Goal: Use online tool/utility: Utilize a website feature to perform a specific function

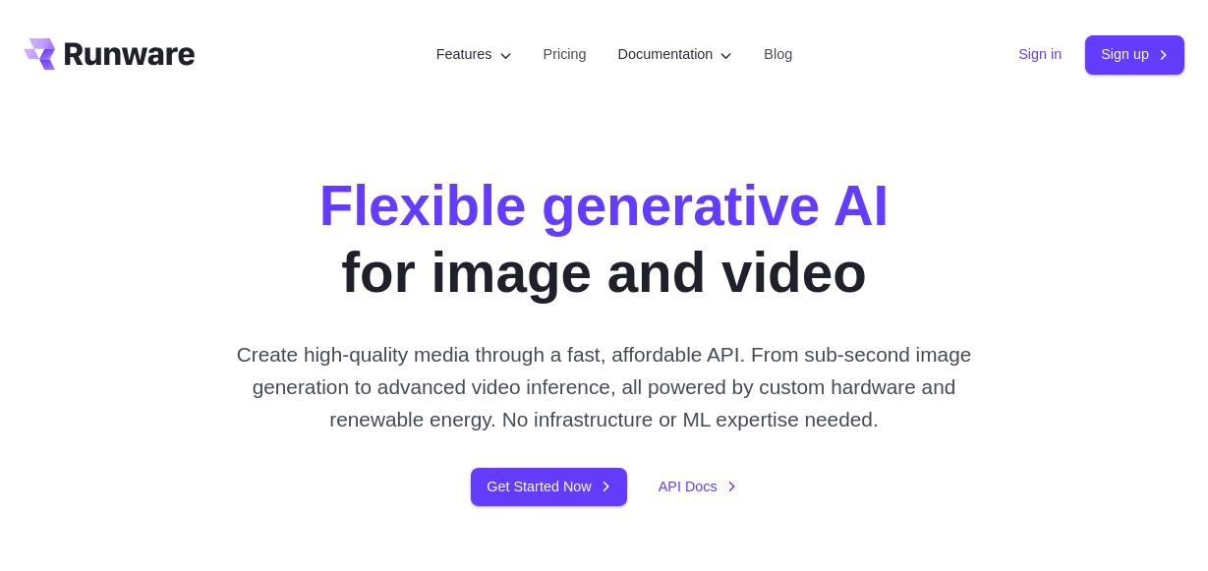
click at [1019, 52] on link "Sign in" at bounding box center [1039, 54] width 43 height 23
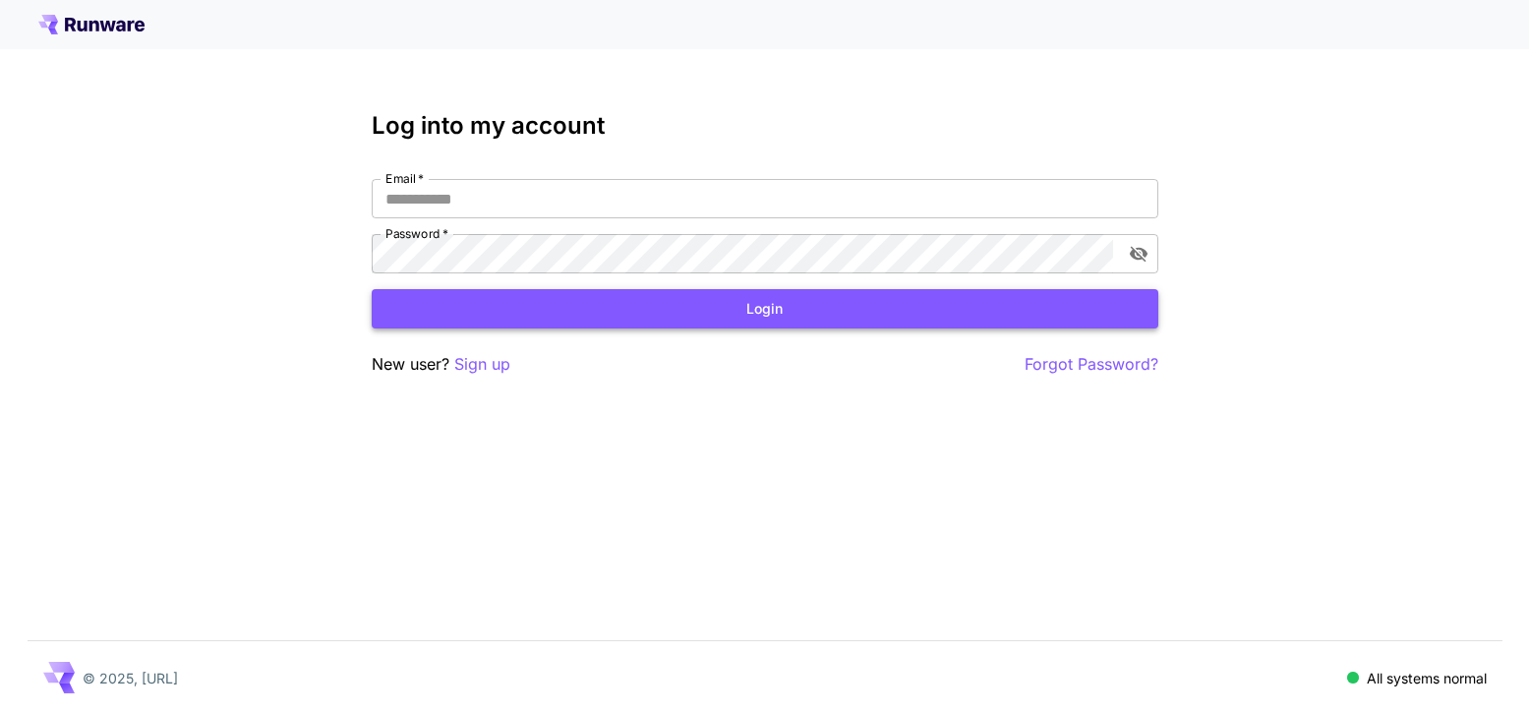
type input "**********"
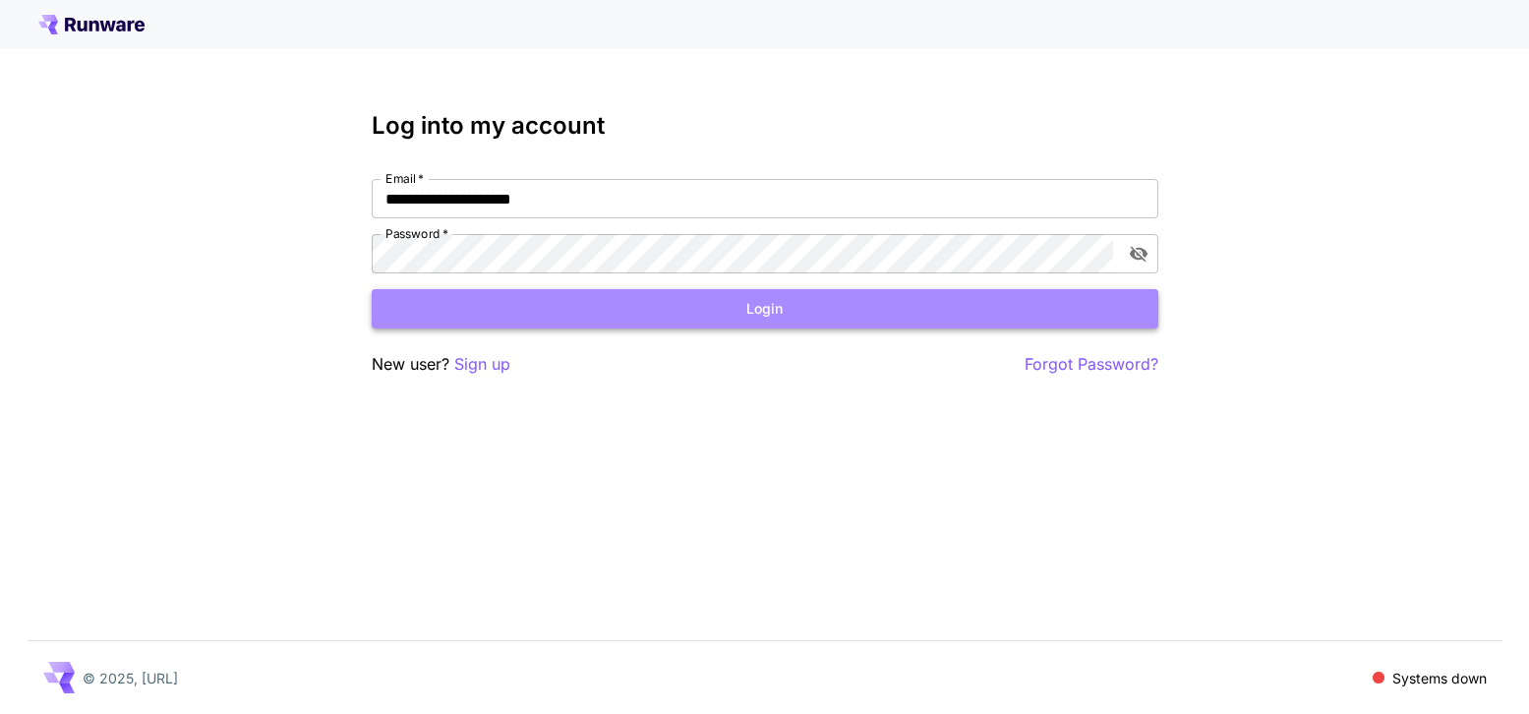
click at [699, 319] on button "Login" at bounding box center [765, 309] width 786 height 40
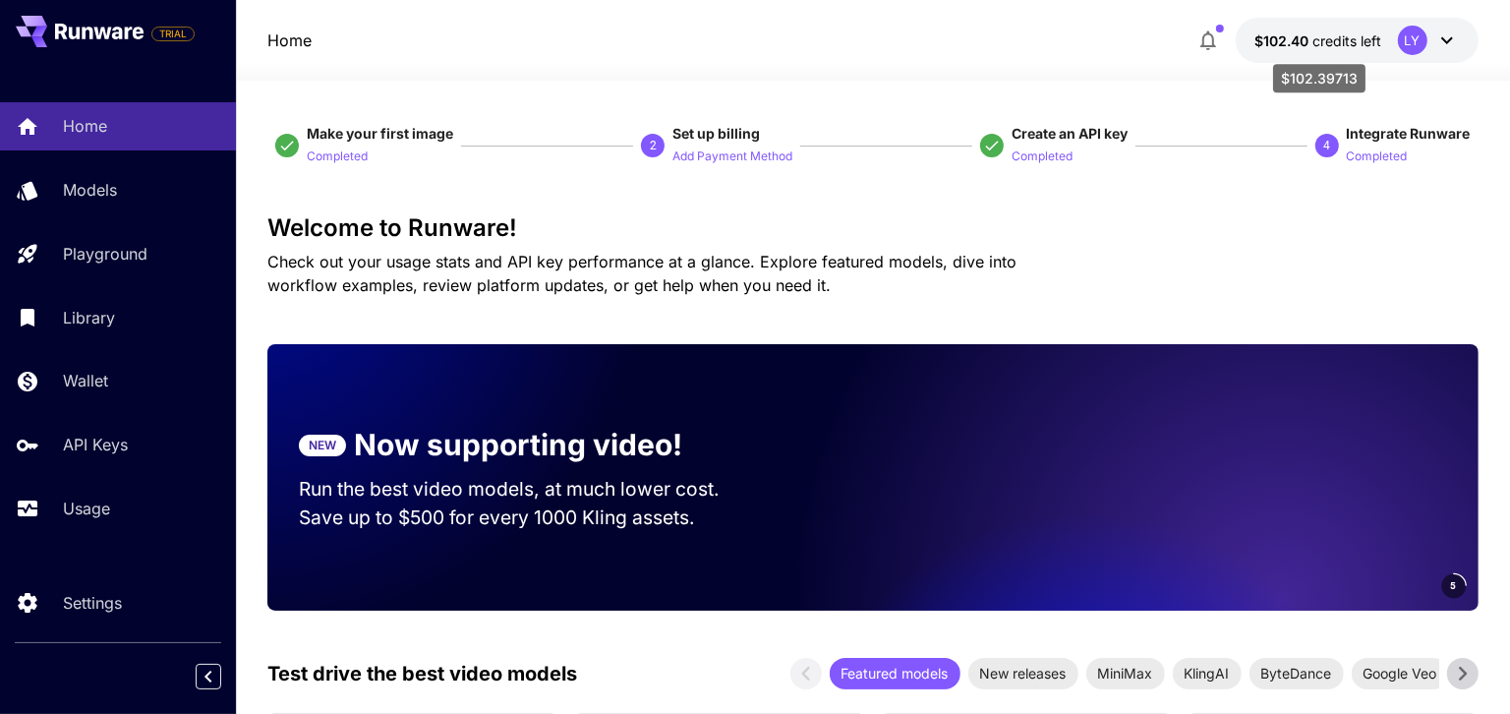
click at [1295, 38] on span "$102.40" at bounding box center [1284, 40] width 58 height 17
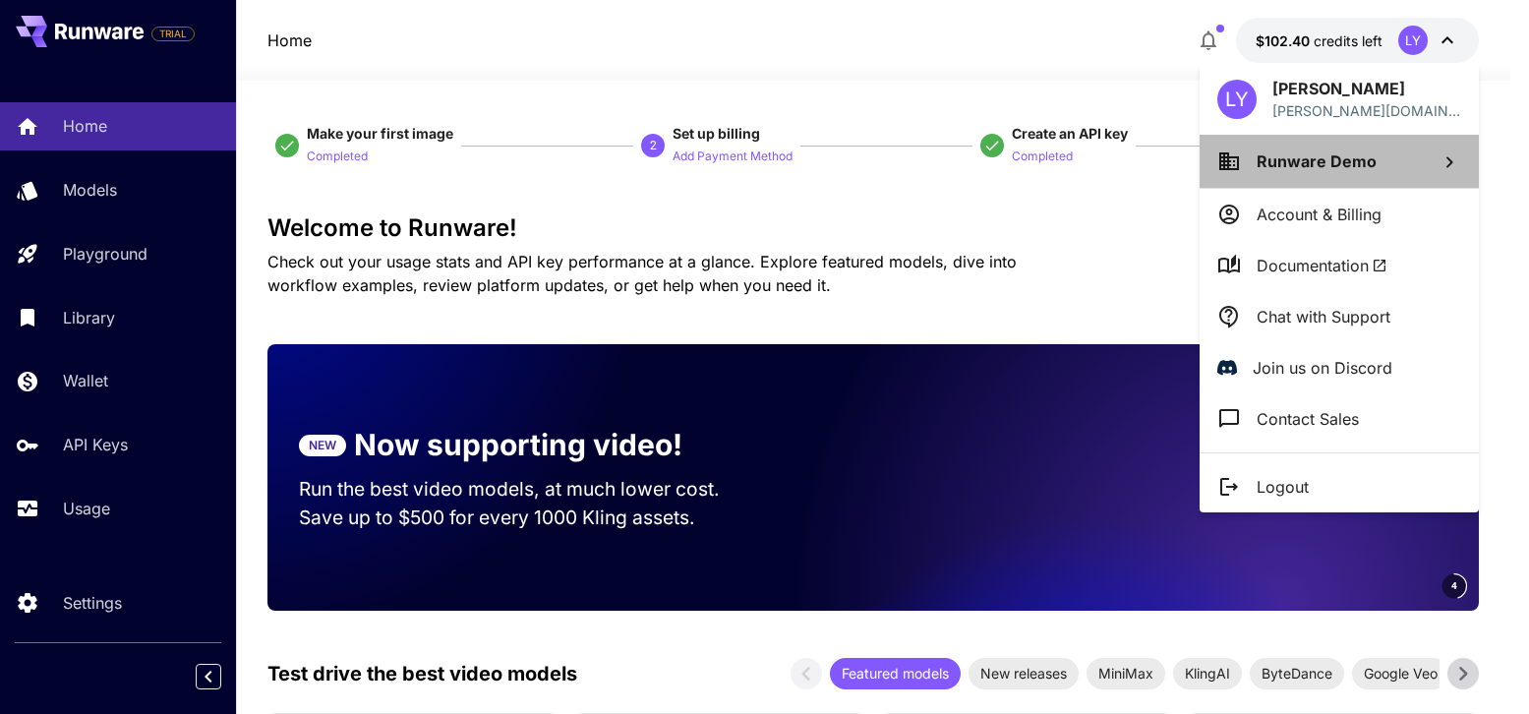
click at [1294, 170] on p "Runware Demo" at bounding box center [1316, 161] width 120 height 24
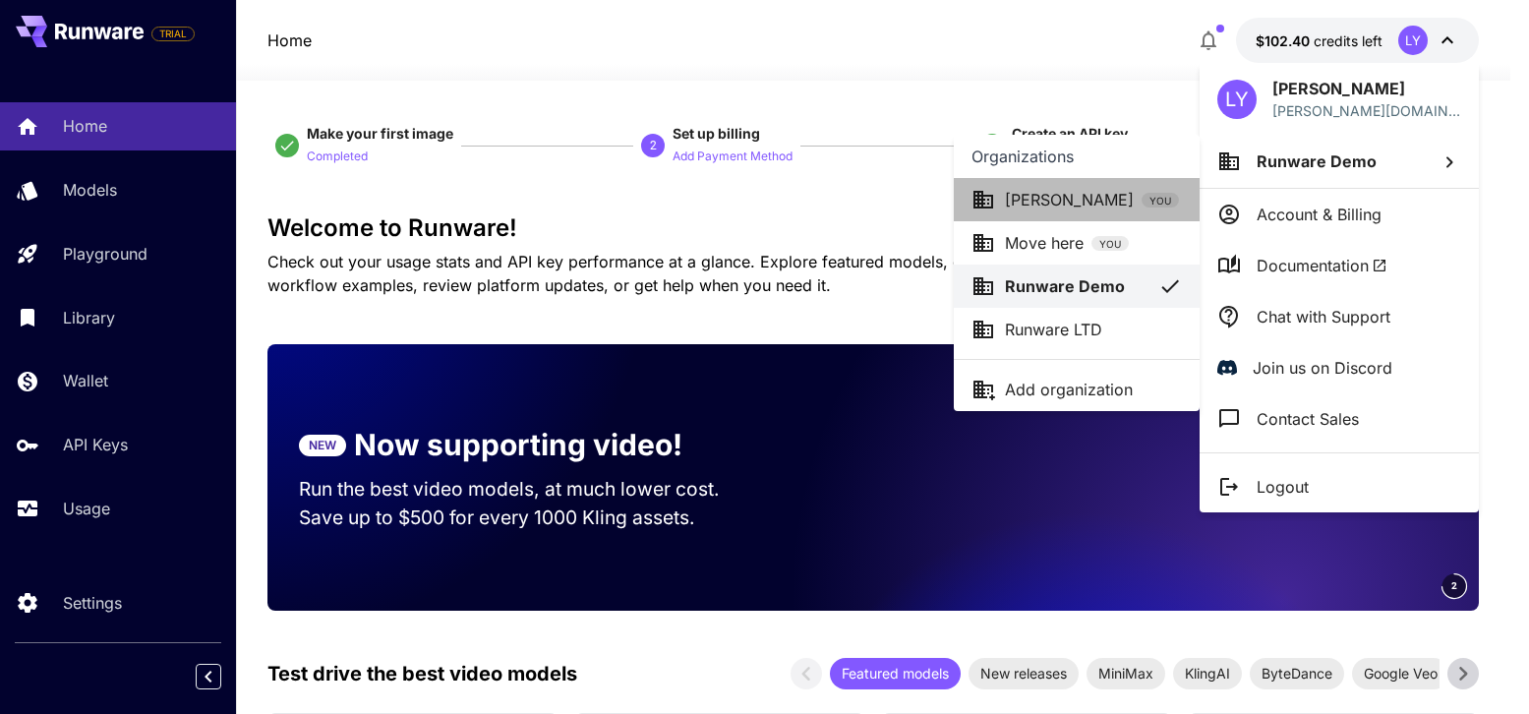
click at [1041, 196] on p "[PERSON_NAME]" at bounding box center [1069, 200] width 129 height 24
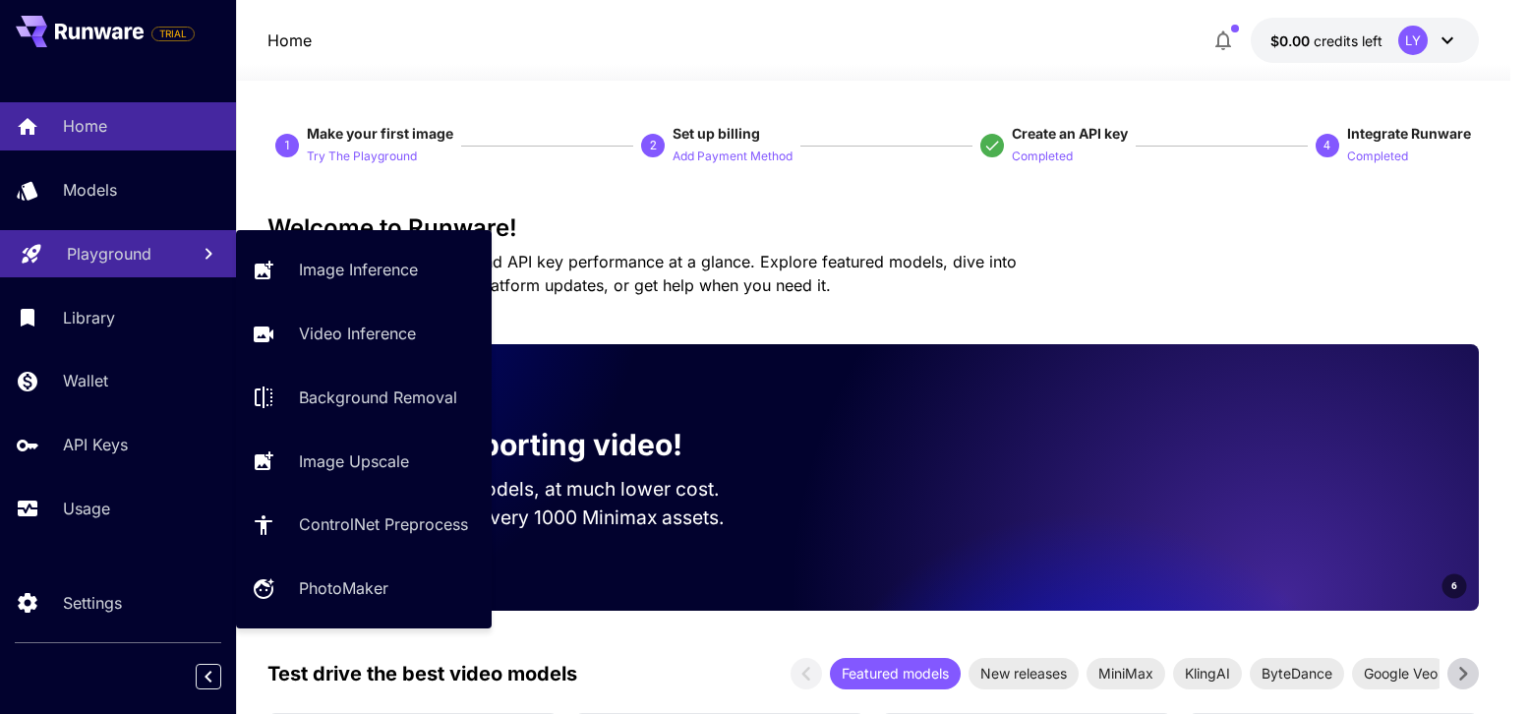
click at [109, 259] on p "Playground" at bounding box center [109, 254] width 85 height 24
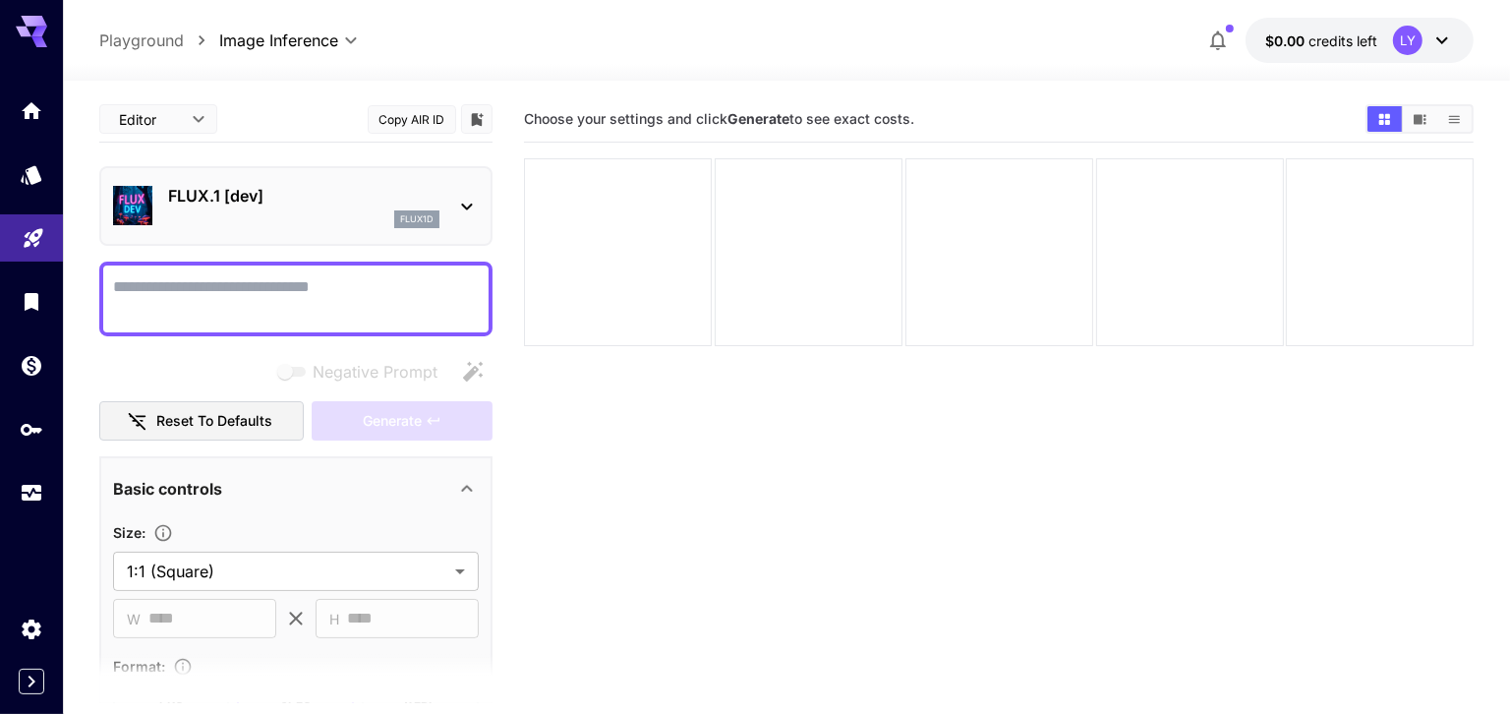
click at [248, 222] on div "flux1d" at bounding box center [303, 219] width 271 height 18
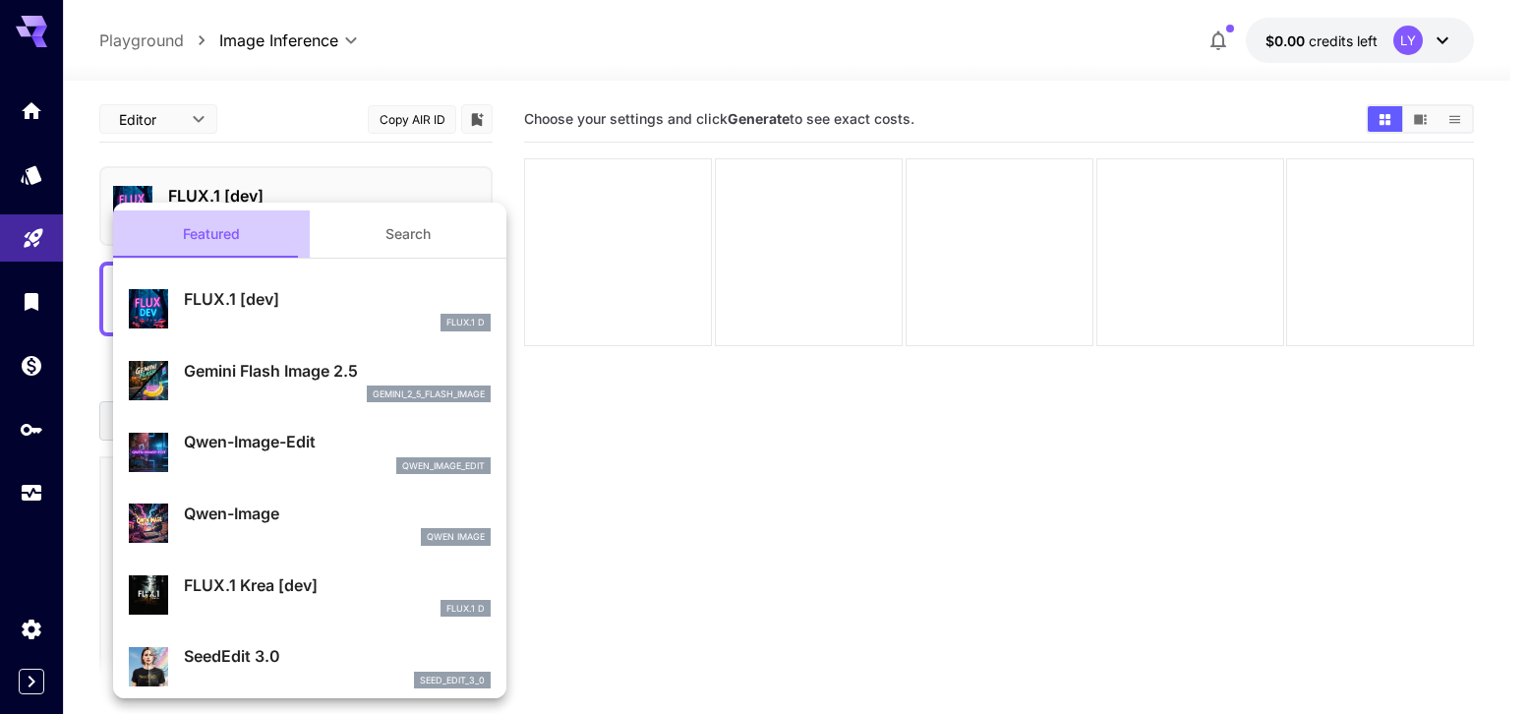
click at [246, 210] on button "Featured" at bounding box center [211, 233] width 197 height 47
click at [1280, 30] on div at bounding box center [764, 357] width 1529 height 714
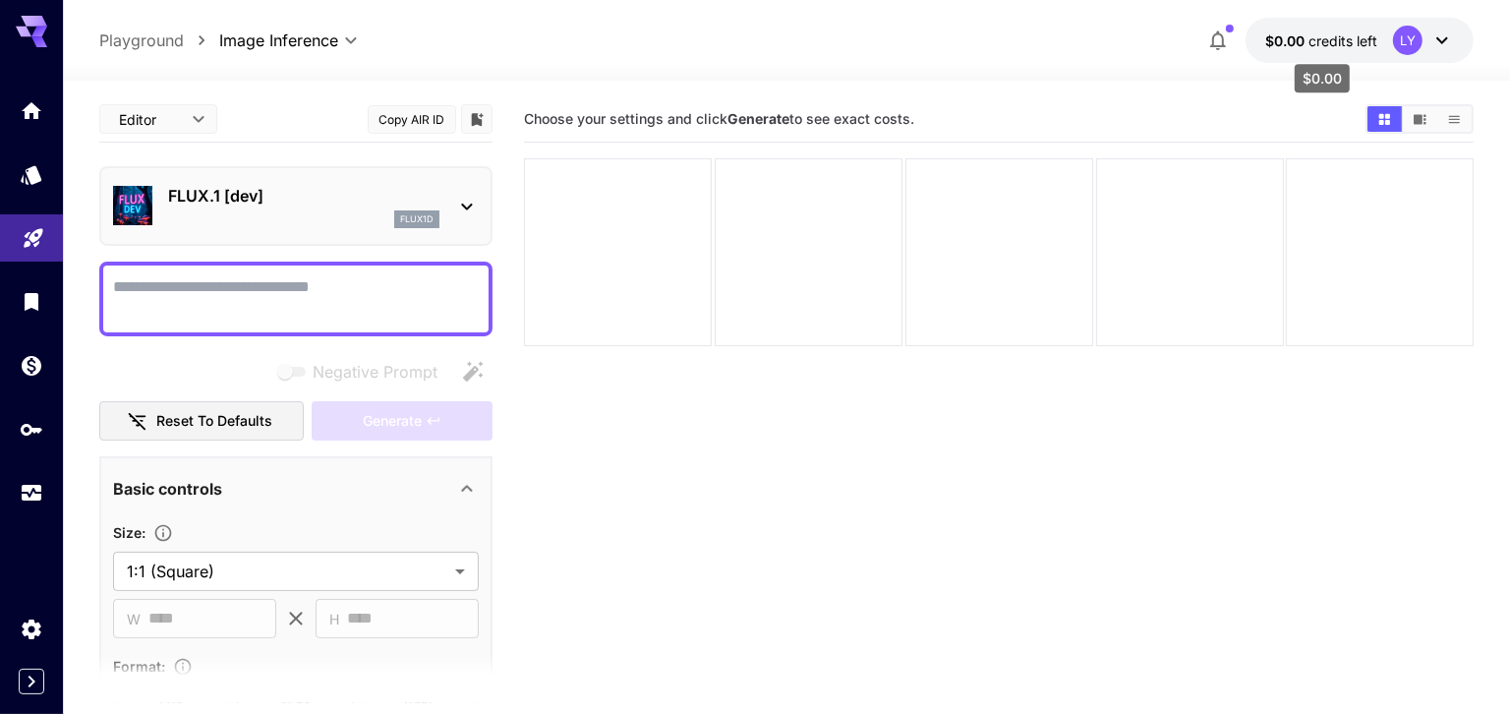
click at [1321, 49] on p "$0.00 credits left" at bounding box center [1321, 40] width 112 height 21
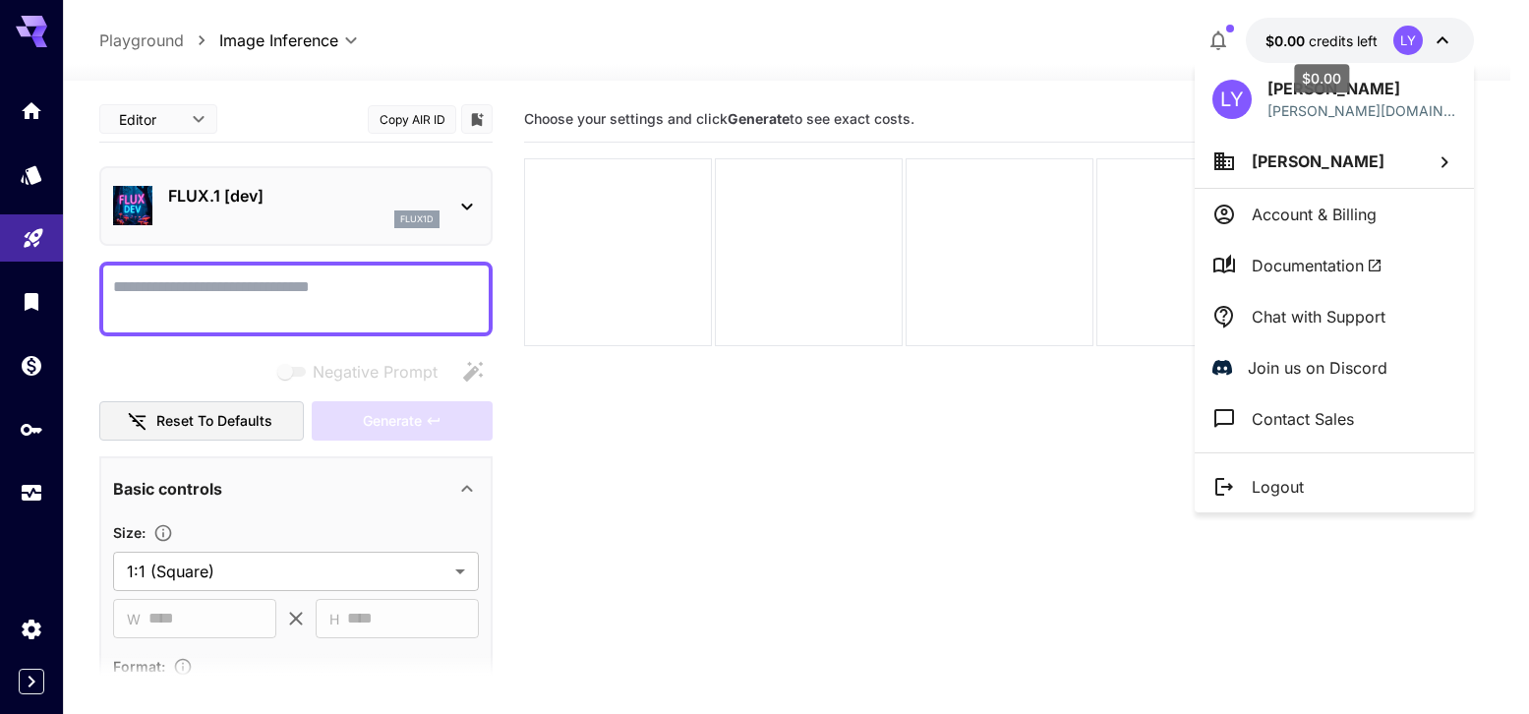
click at [1321, 50] on div "$0.00" at bounding box center [1321, 72] width 59 height 44
click at [312, 320] on div at bounding box center [764, 357] width 1529 height 714
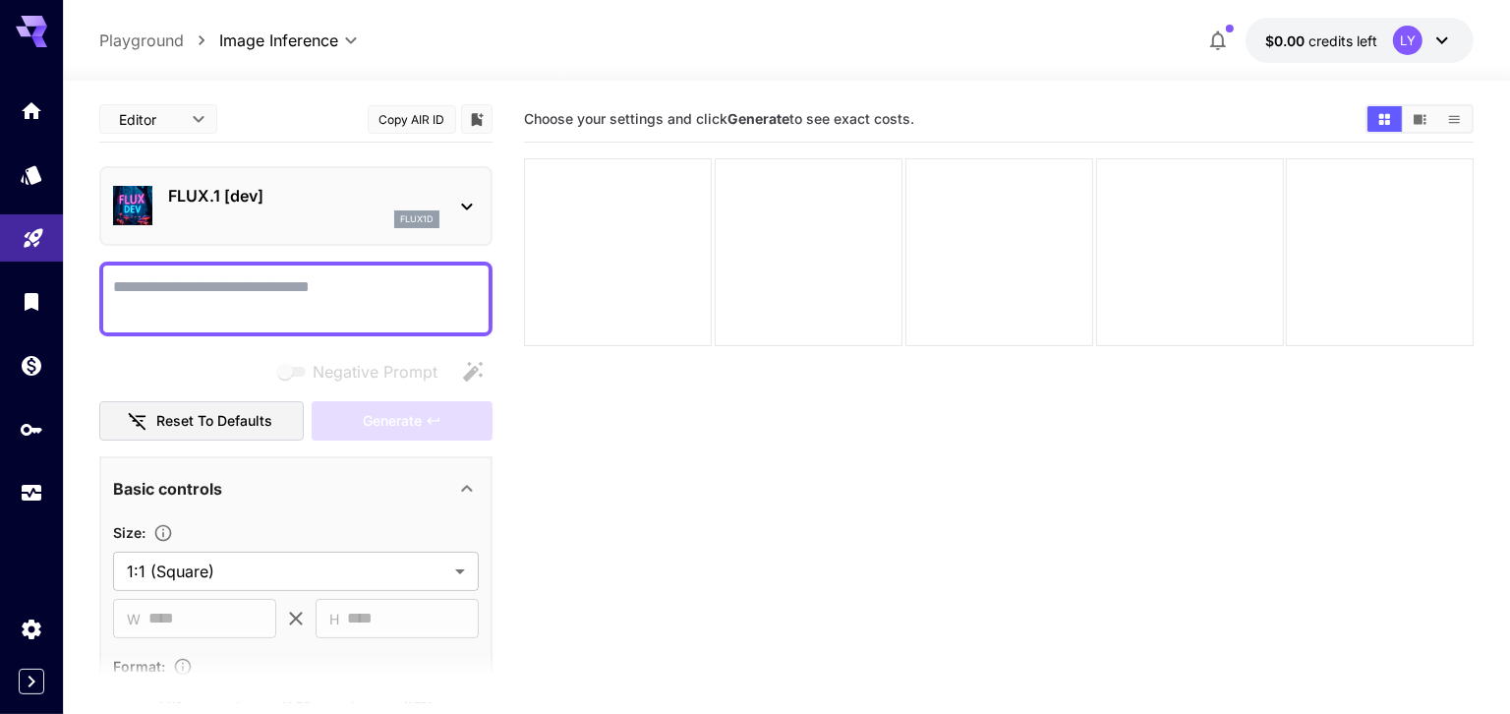
click at [292, 286] on textarea "Negative Prompt" at bounding box center [296, 298] width 366 height 47
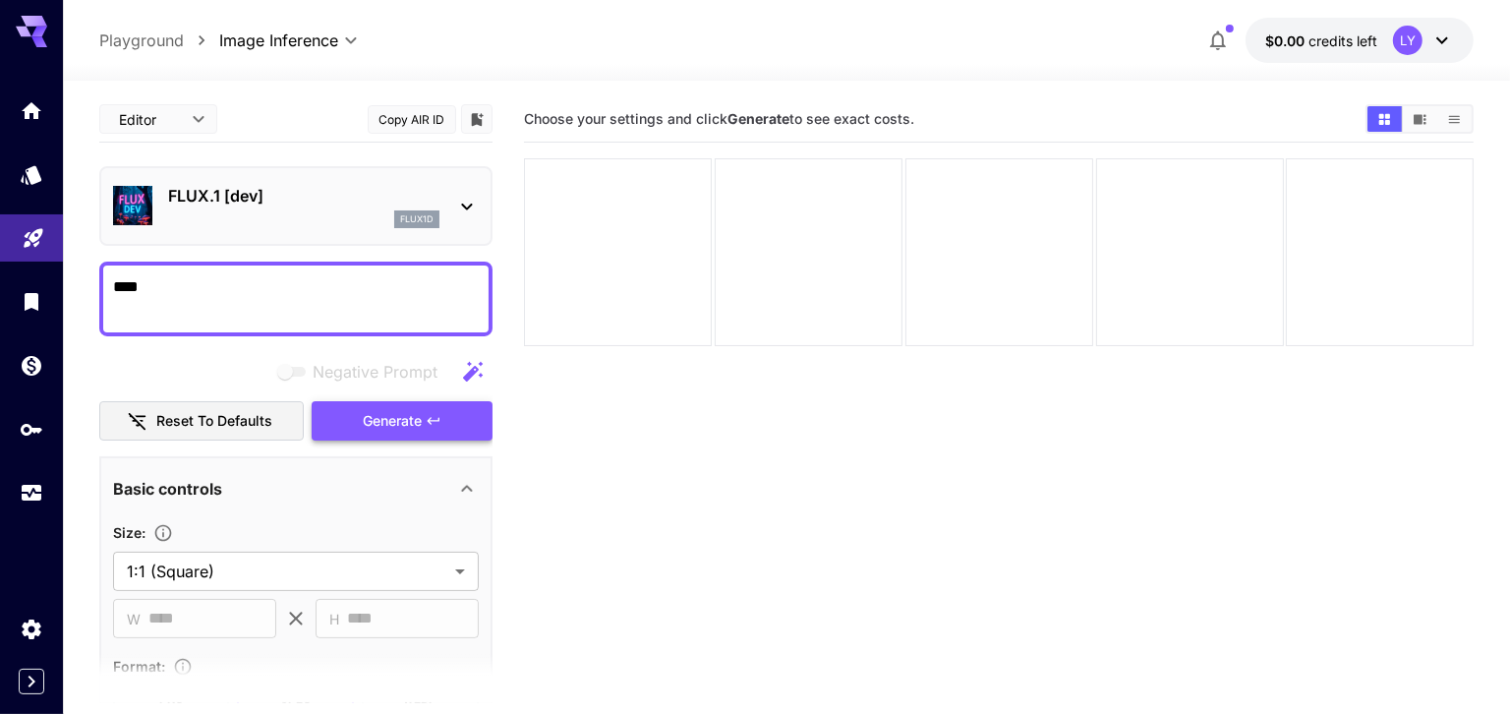
type textarea "****"
click at [359, 428] on button "Generate" at bounding box center [402, 421] width 181 height 40
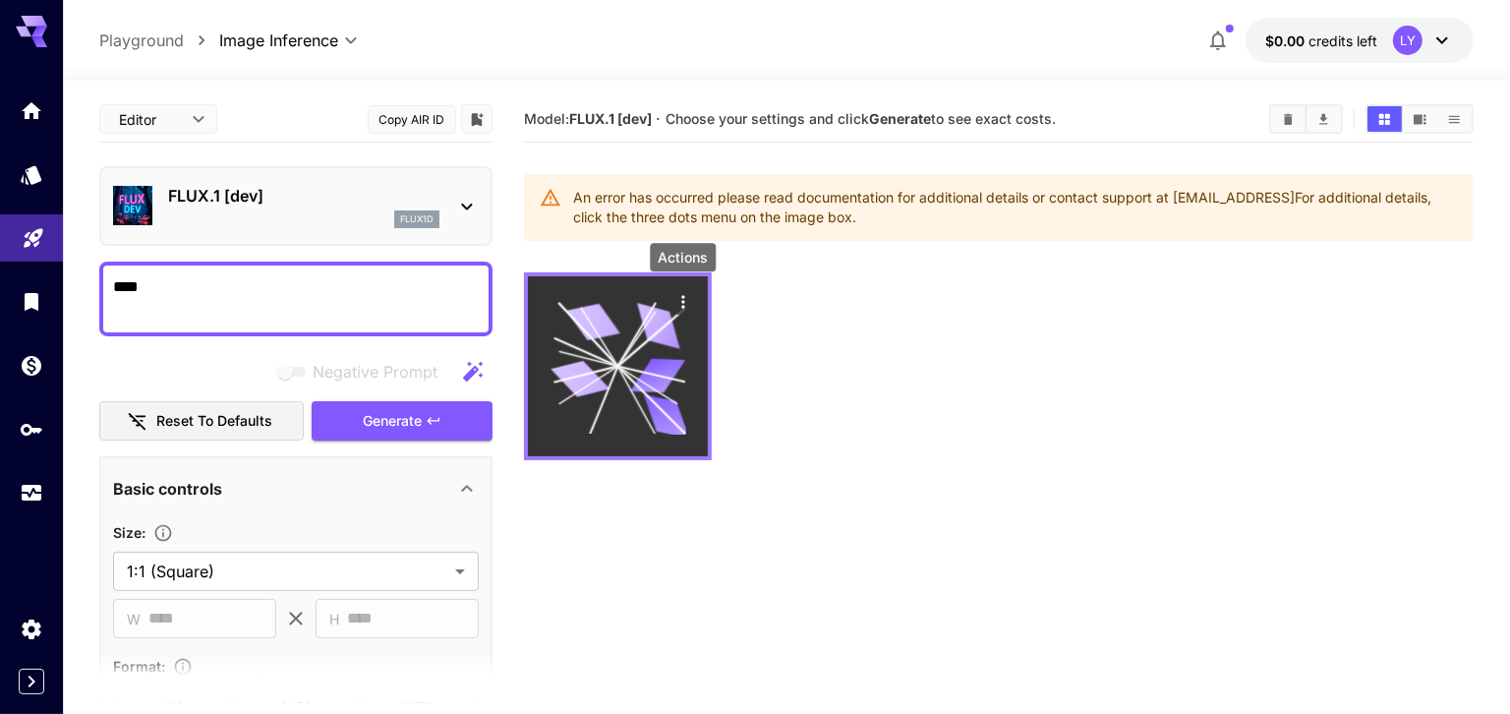
click at [681, 302] on icon "Actions" at bounding box center [682, 301] width 3 height 13
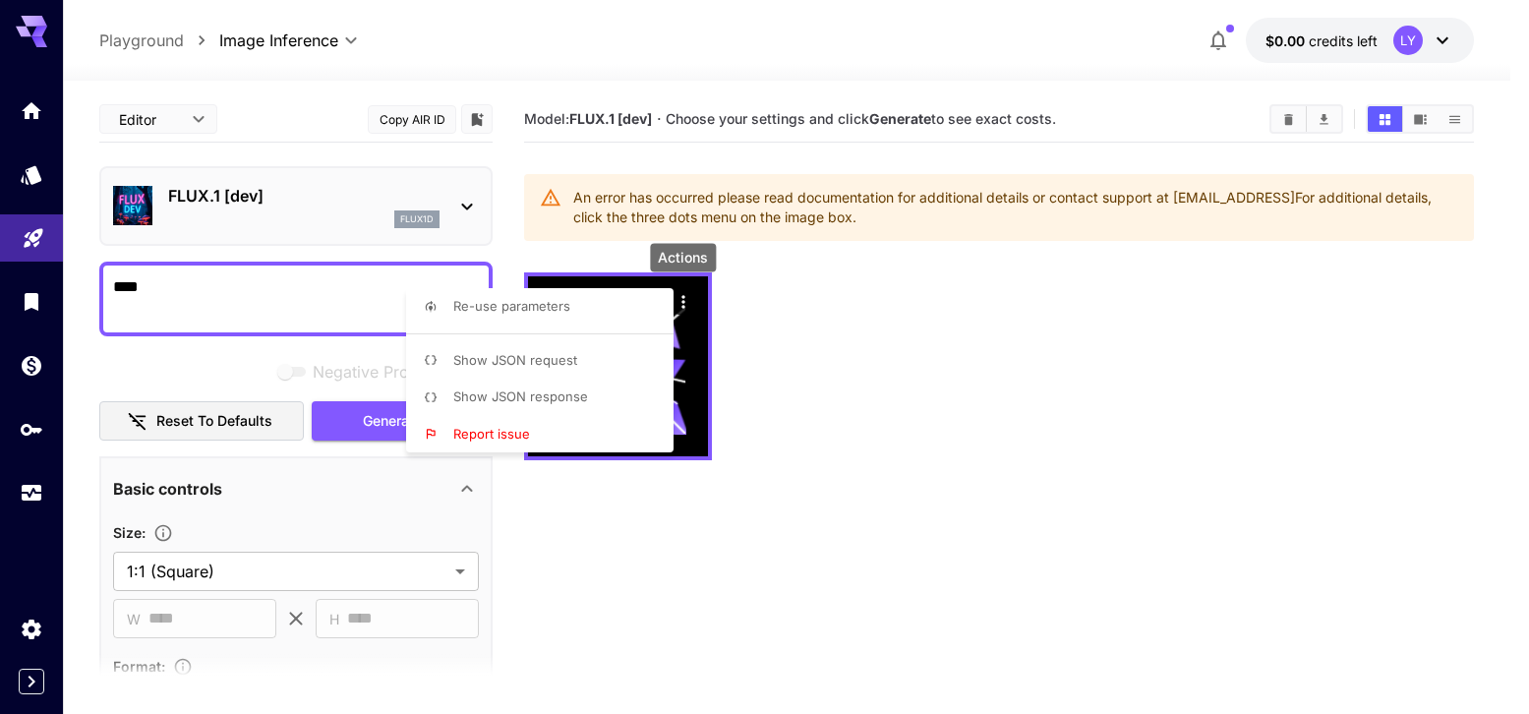
click at [552, 360] on span "Show JSON request" at bounding box center [515, 360] width 124 height 16
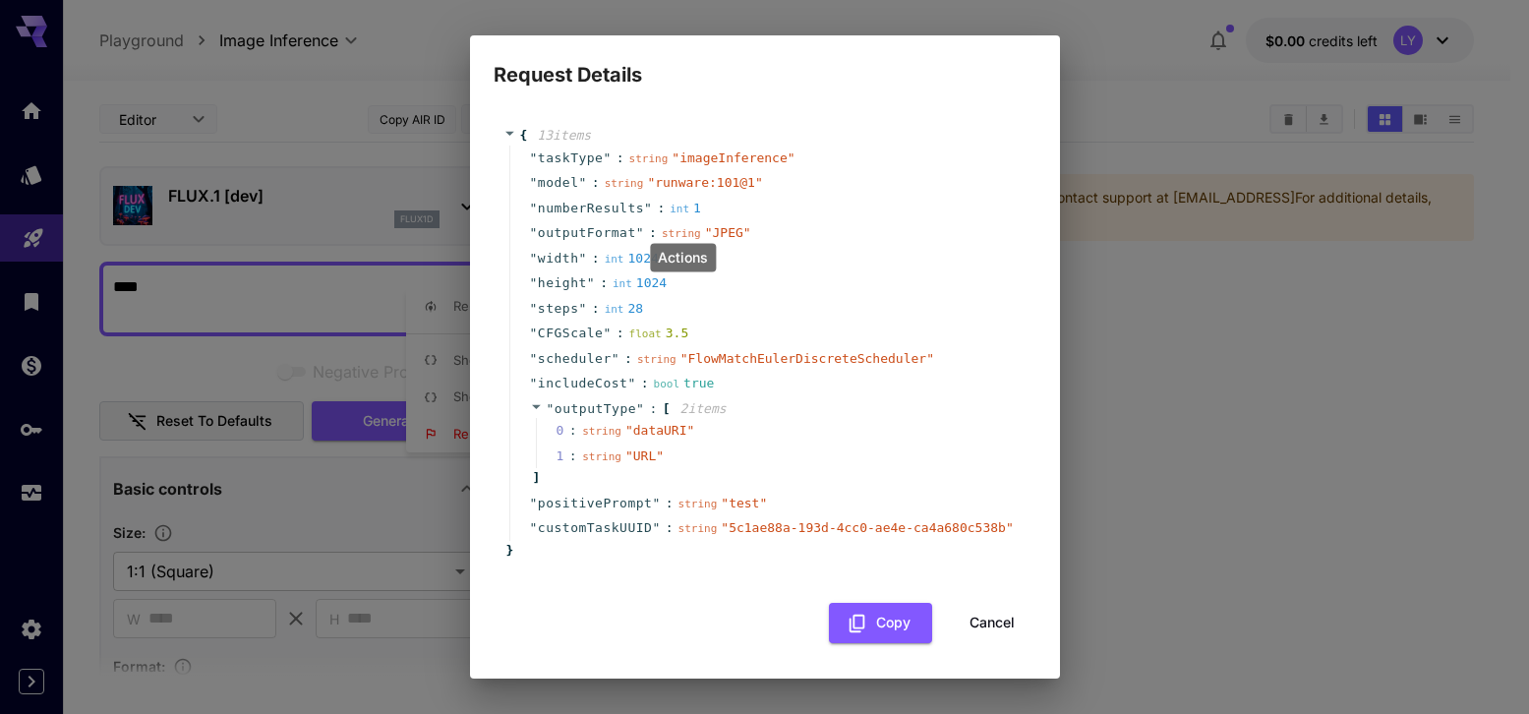
click at [984, 641] on button "Cancel" at bounding box center [992, 623] width 88 height 40
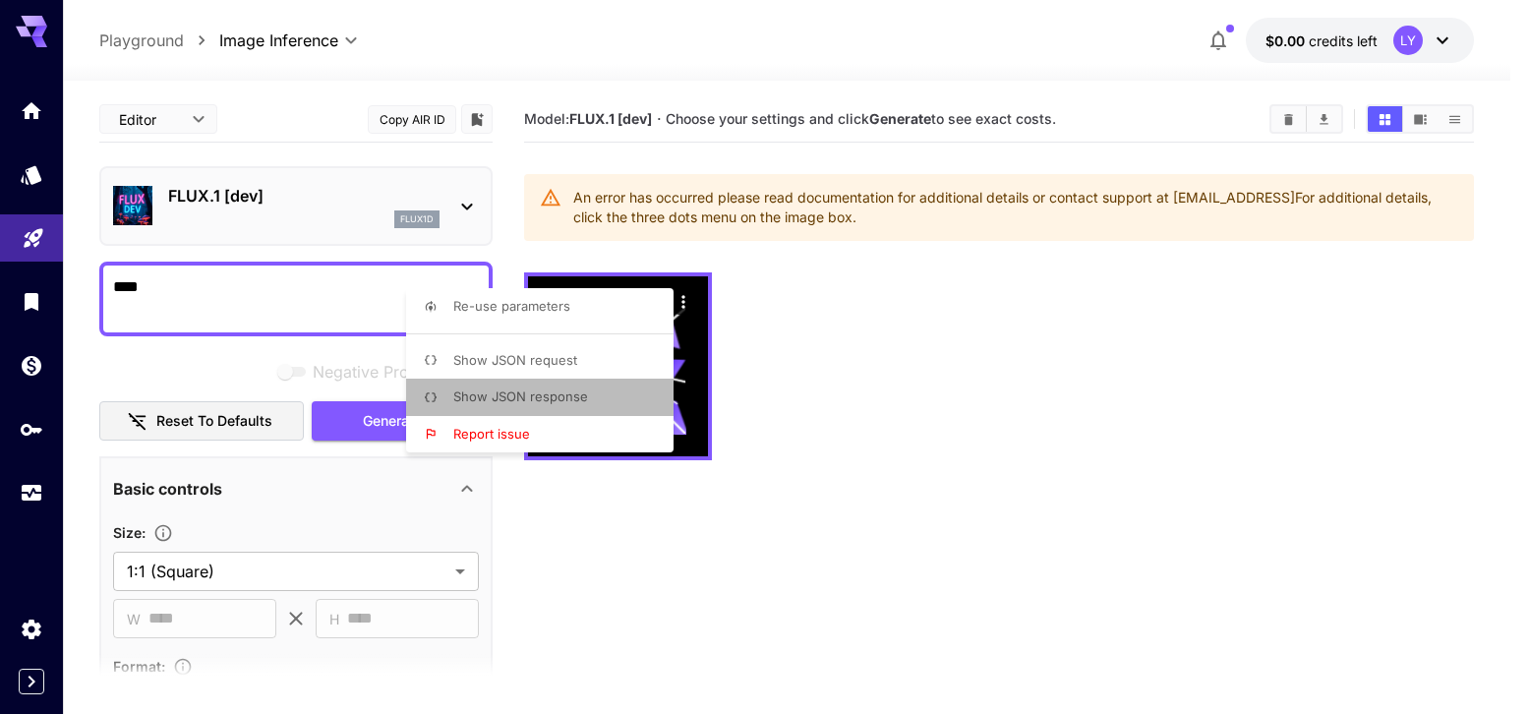
click at [547, 395] on span "Show JSON response" at bounding box center [520, 396] width 135 height 16
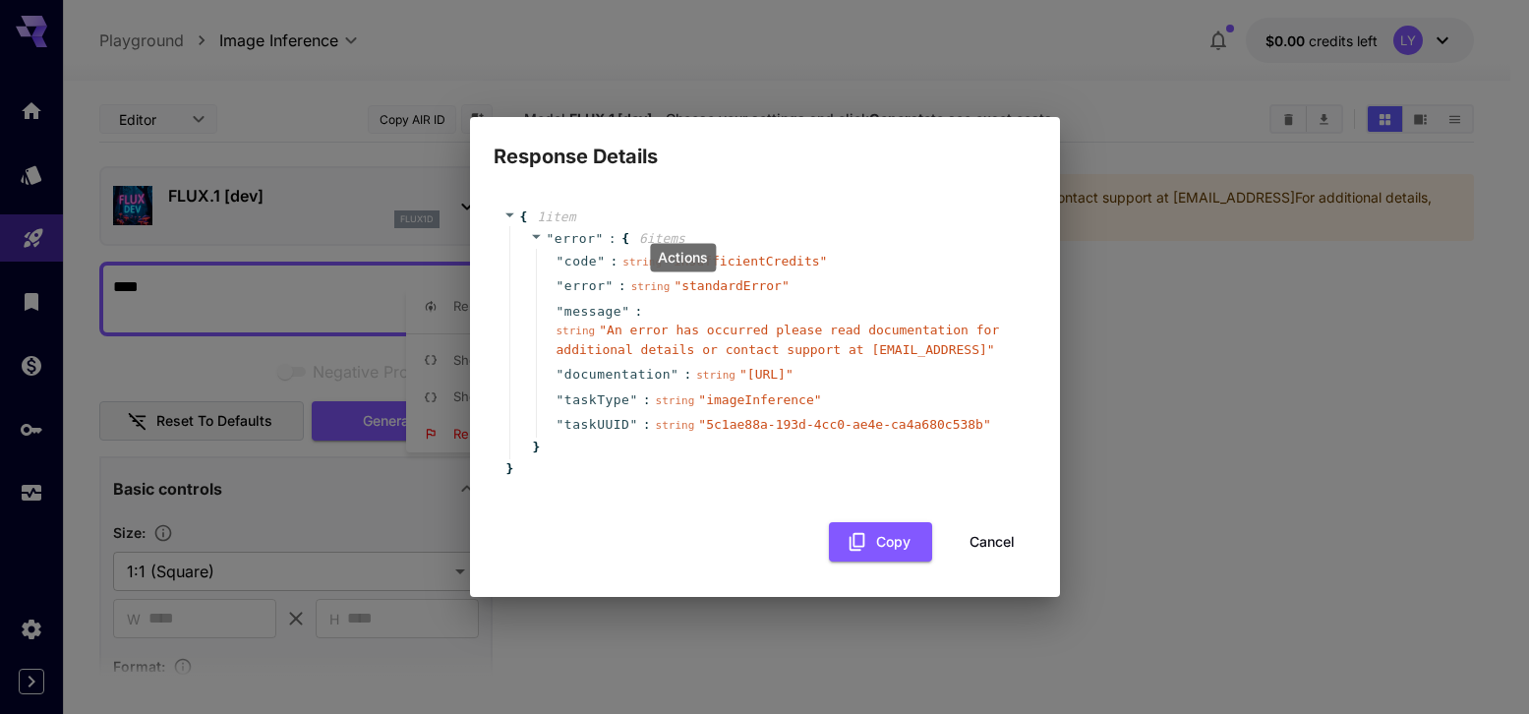
click at [997, 557] on button "Cancel" at bounding box center [992, 542] width 88 height 40
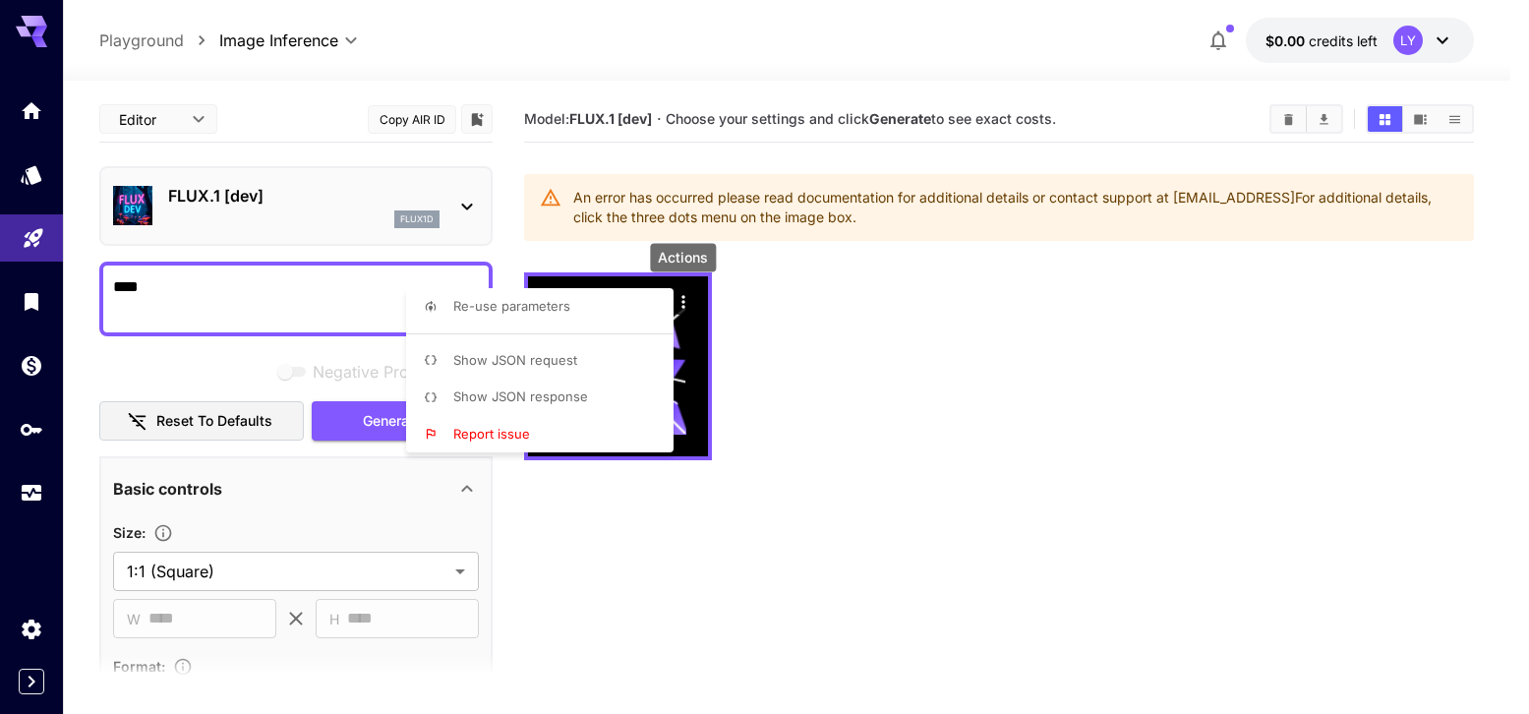
click at [928, 480] on div at bounding box center [764, 357] width 1529 height 714
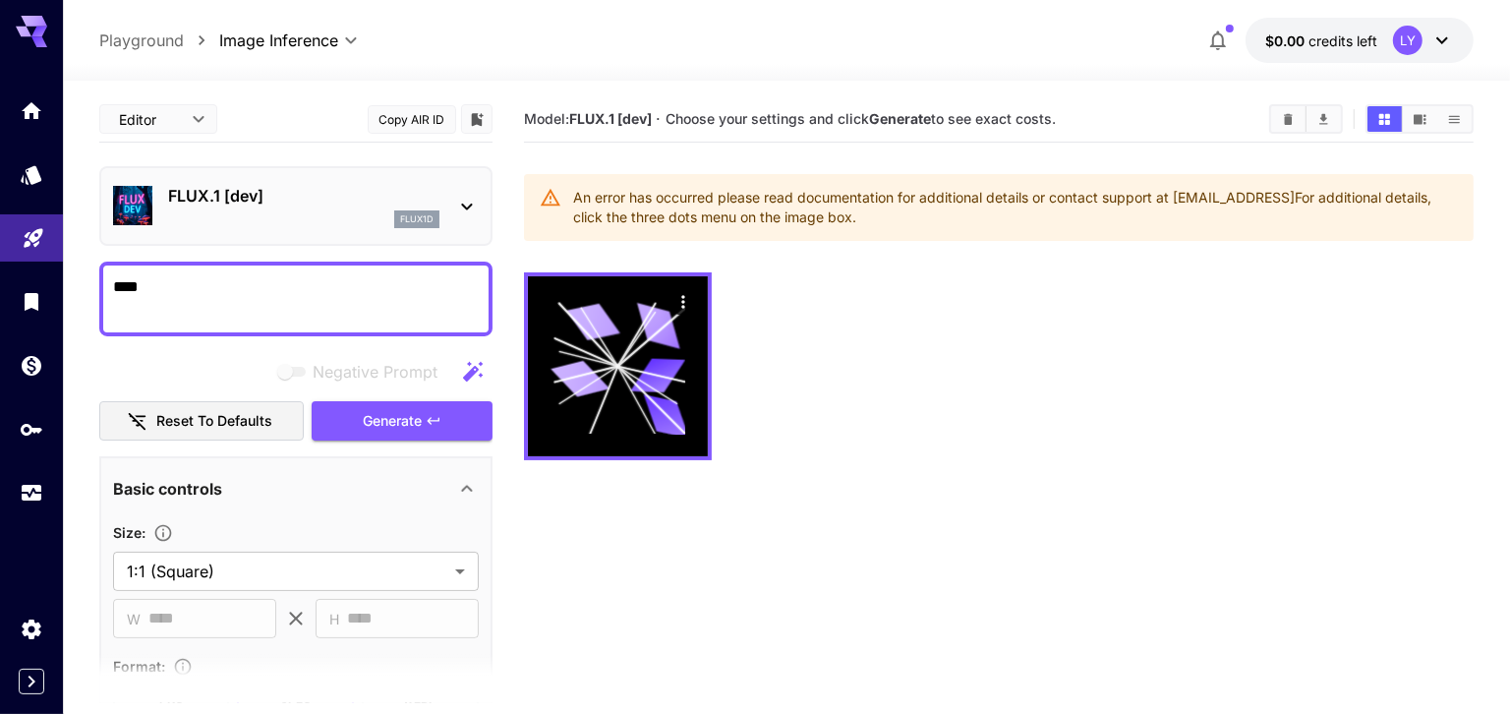
click at [1431, 54] on div "LY" at bounding box center [1423, 40] width 61 height 29
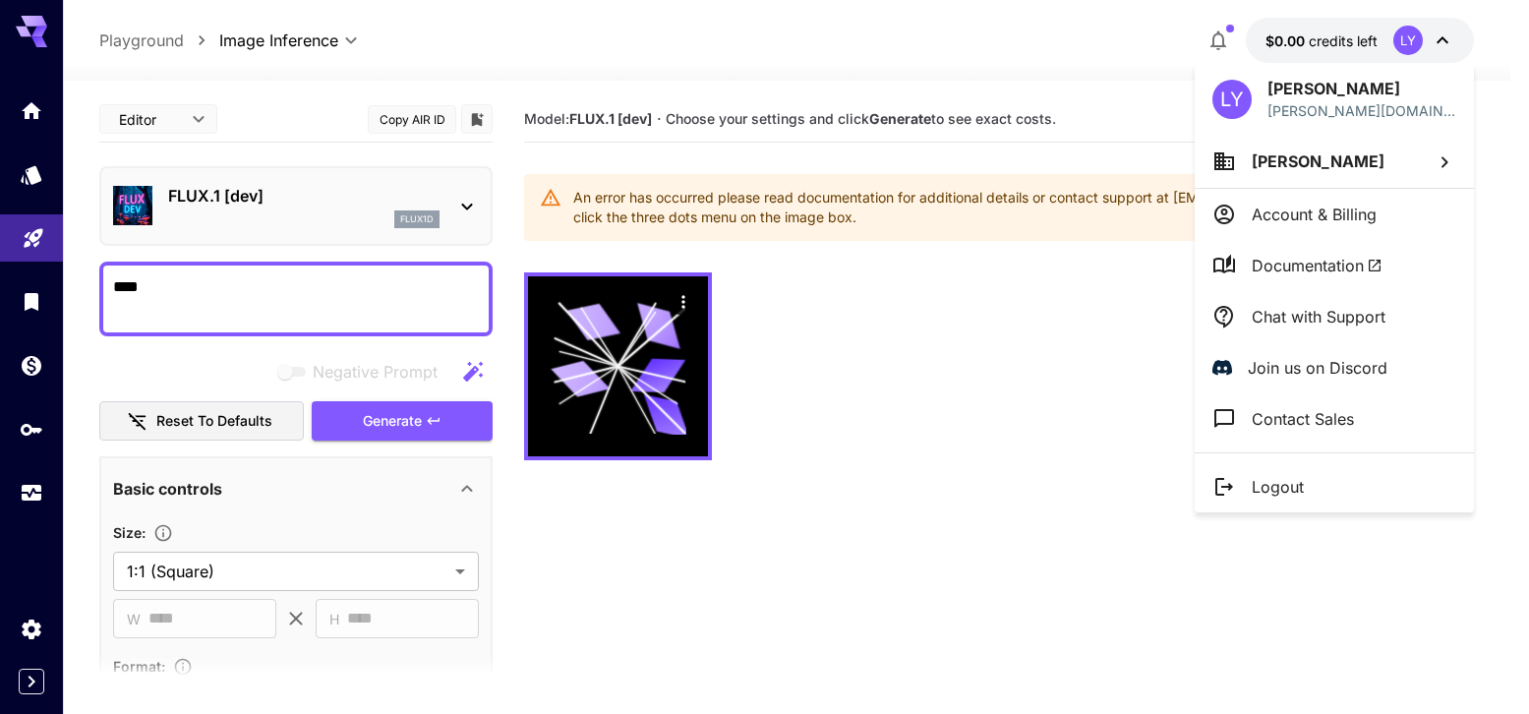
click at [1296, 166] on span "[PERSON_NAME]" at bounding box center [1317, 161] width 133 height 20
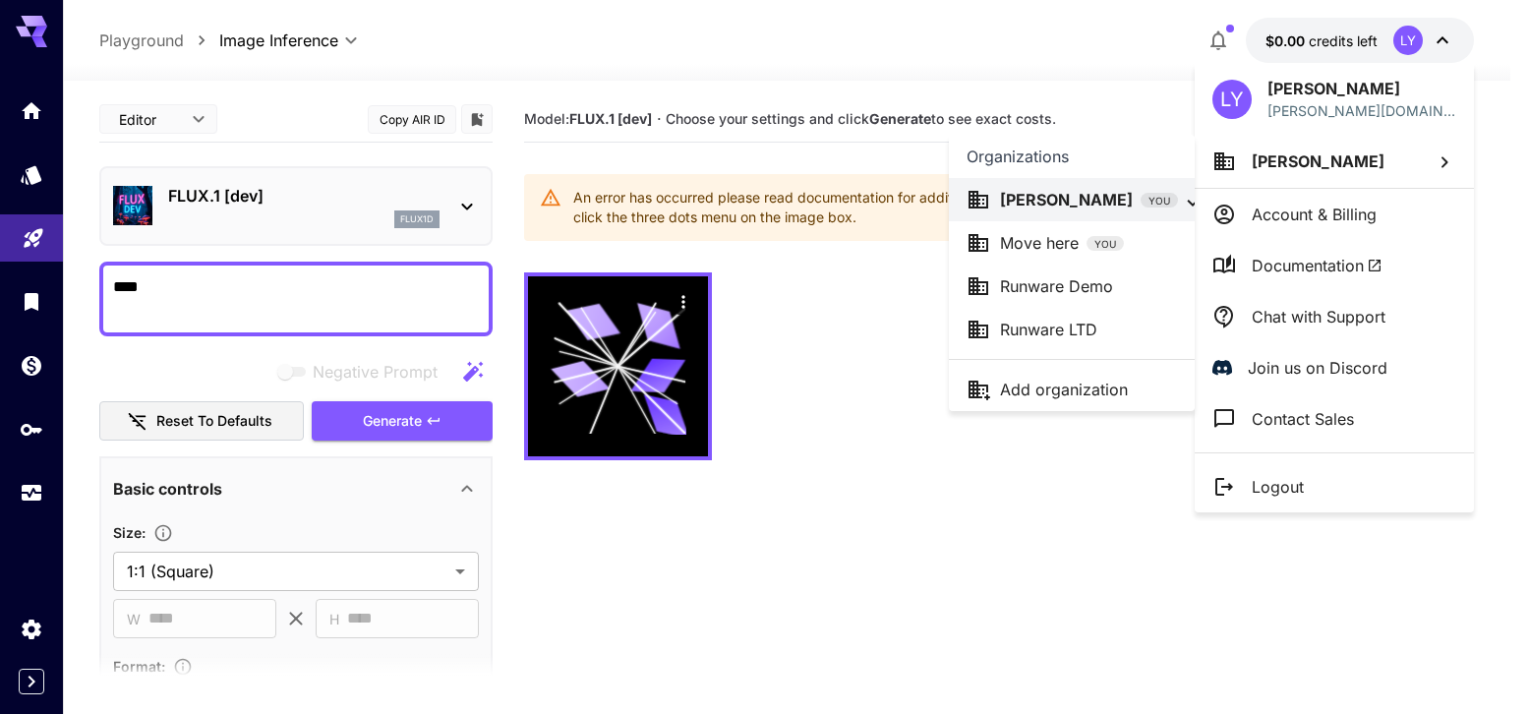
click at [1046, 327] on p "Runware LTD" at bounding box center [1048, 330] width 97 height 24
